Goal: Task Accomplishment & Management: Complete application form

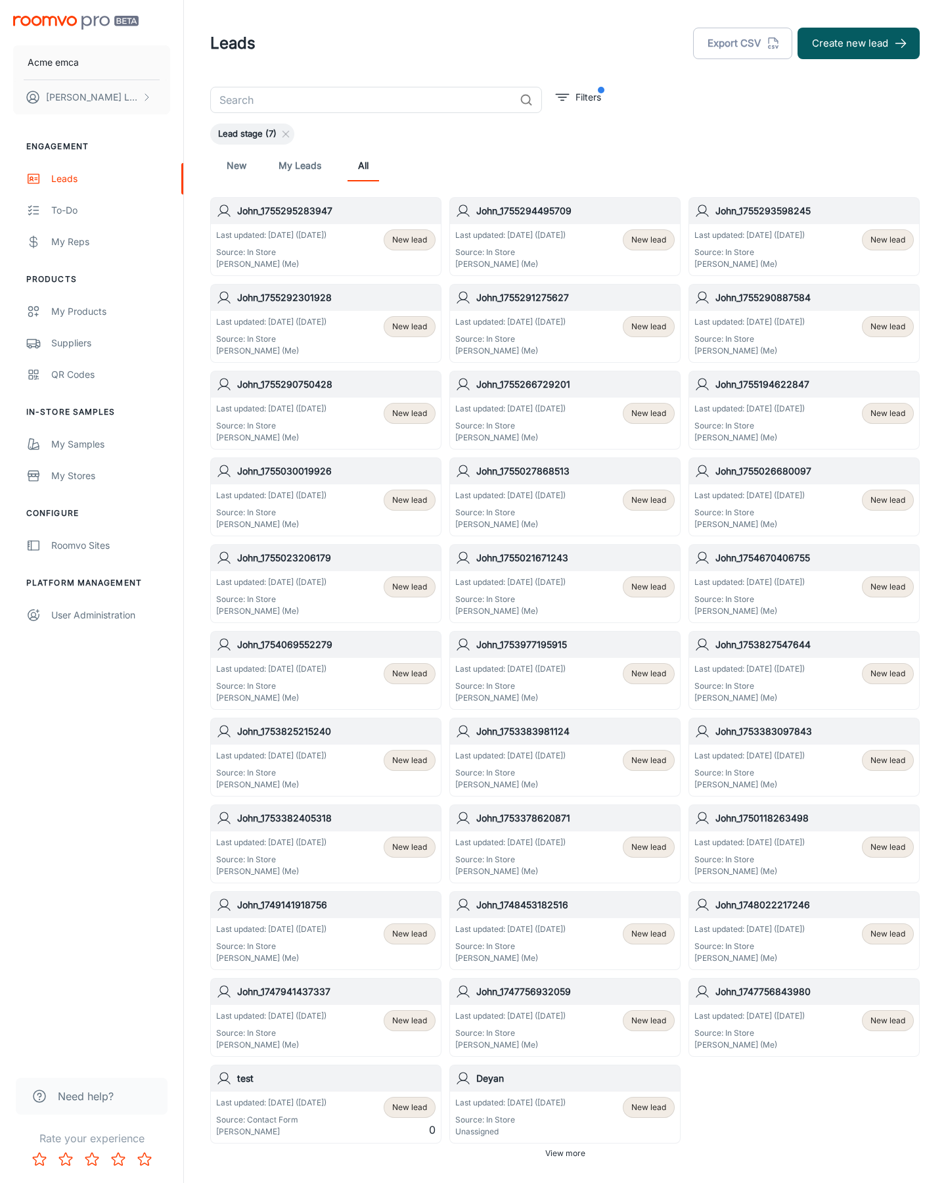
click at [859, 43] on button "Create new lead" at bounding box center [859, 44] width 122 height 32
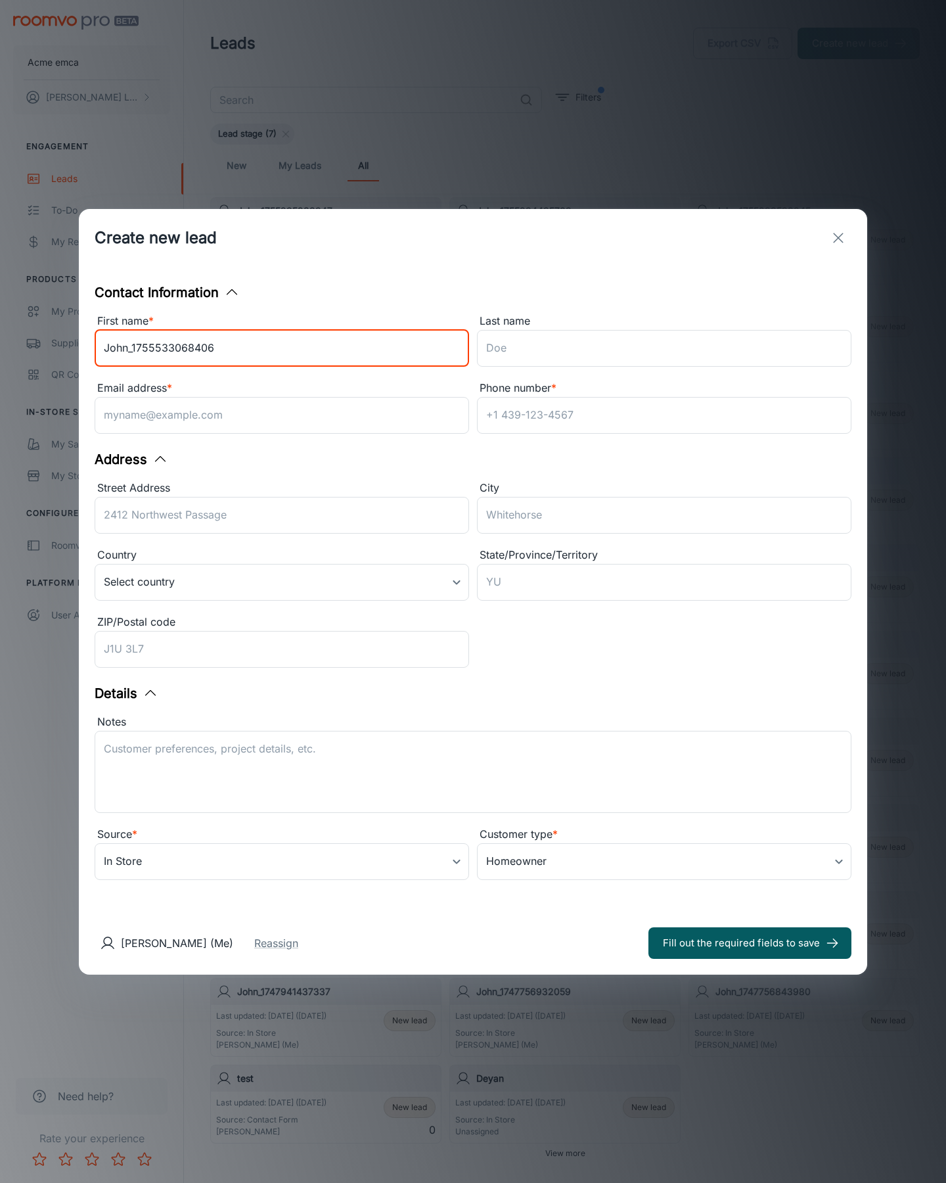
type input "John_1755533068406"
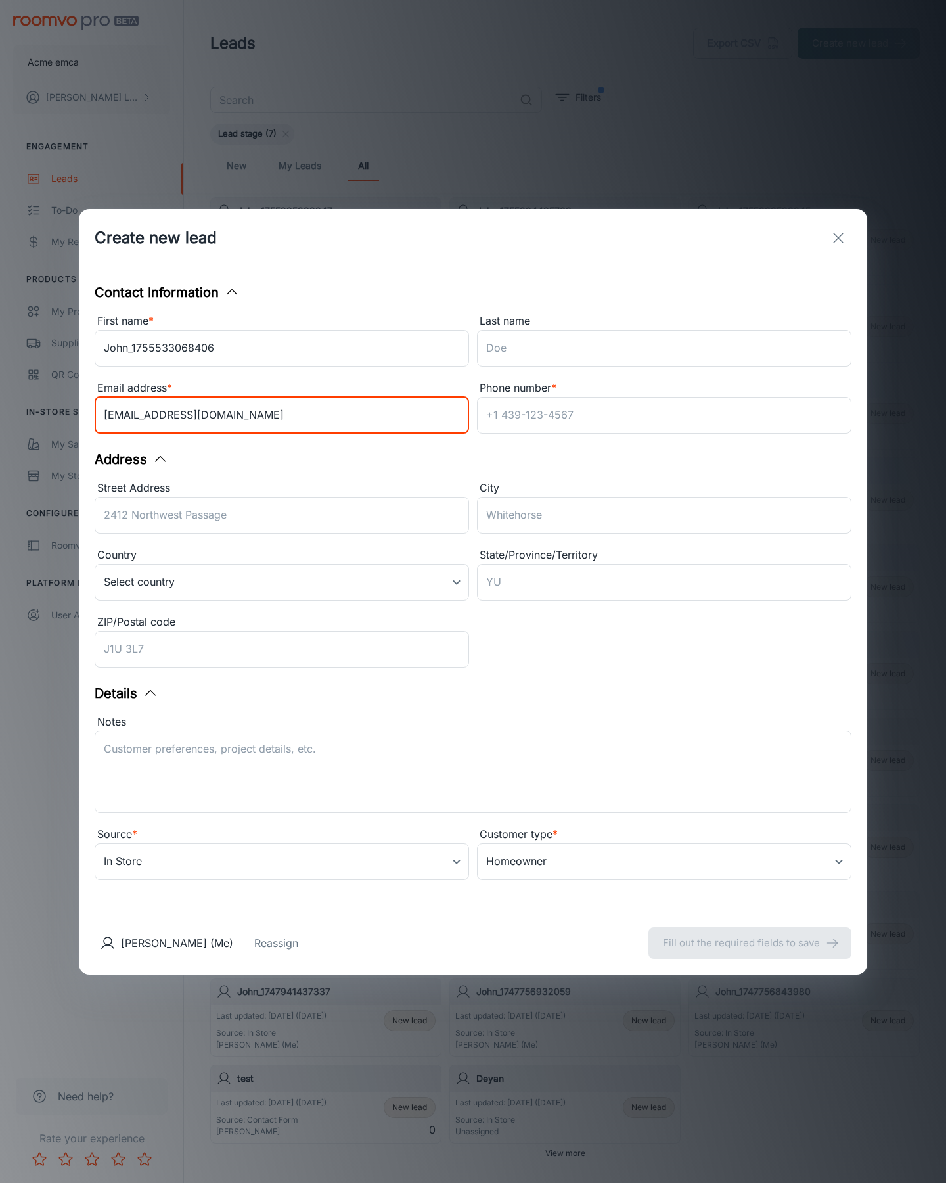
type input "[EMAIL_ADDRESS][DOMAIN_NAME]"
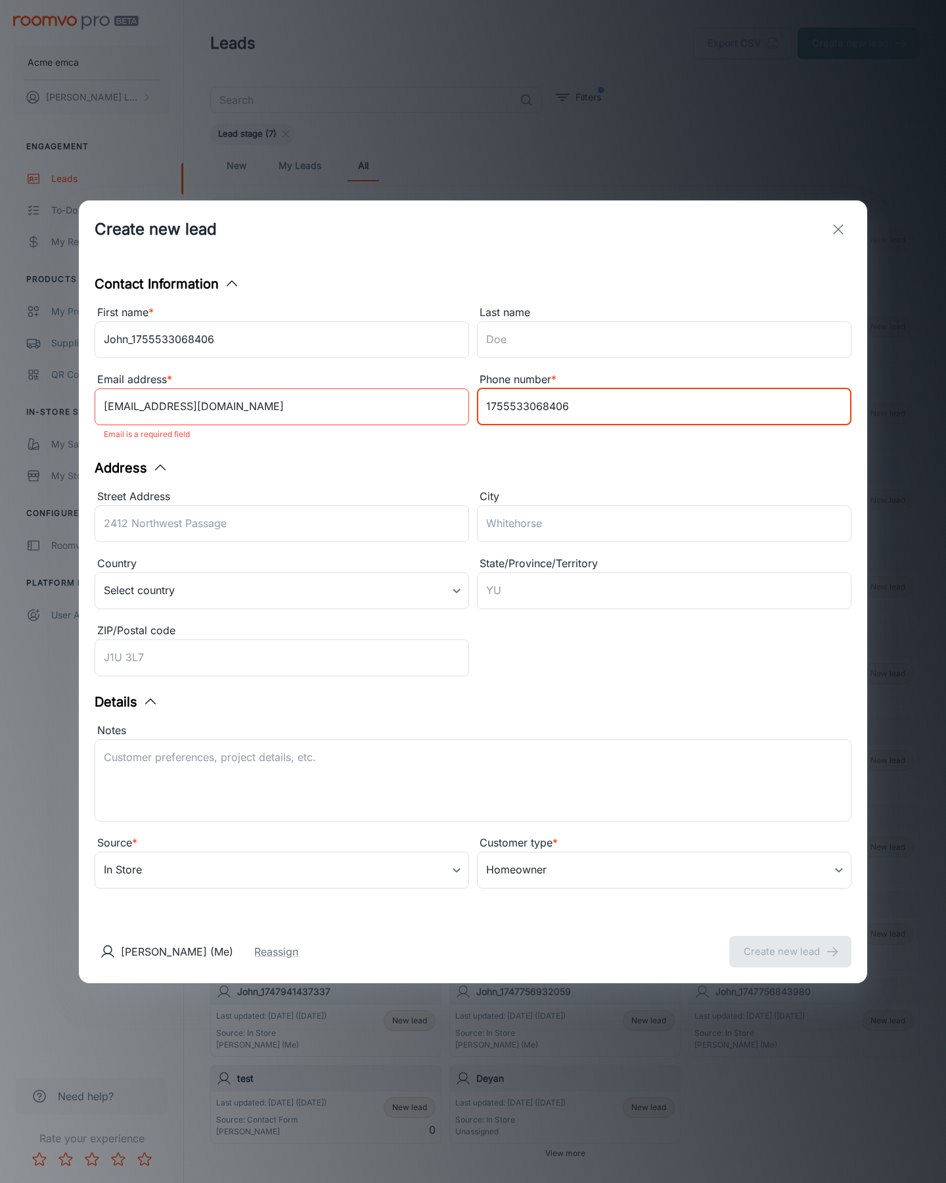
type input "1755533068406"
click at [790, 942] on button "Create new lead" at bounding box center [790, 951] width 122 height 32
